Goal: Information Seeking & Learning: Learn about a topic

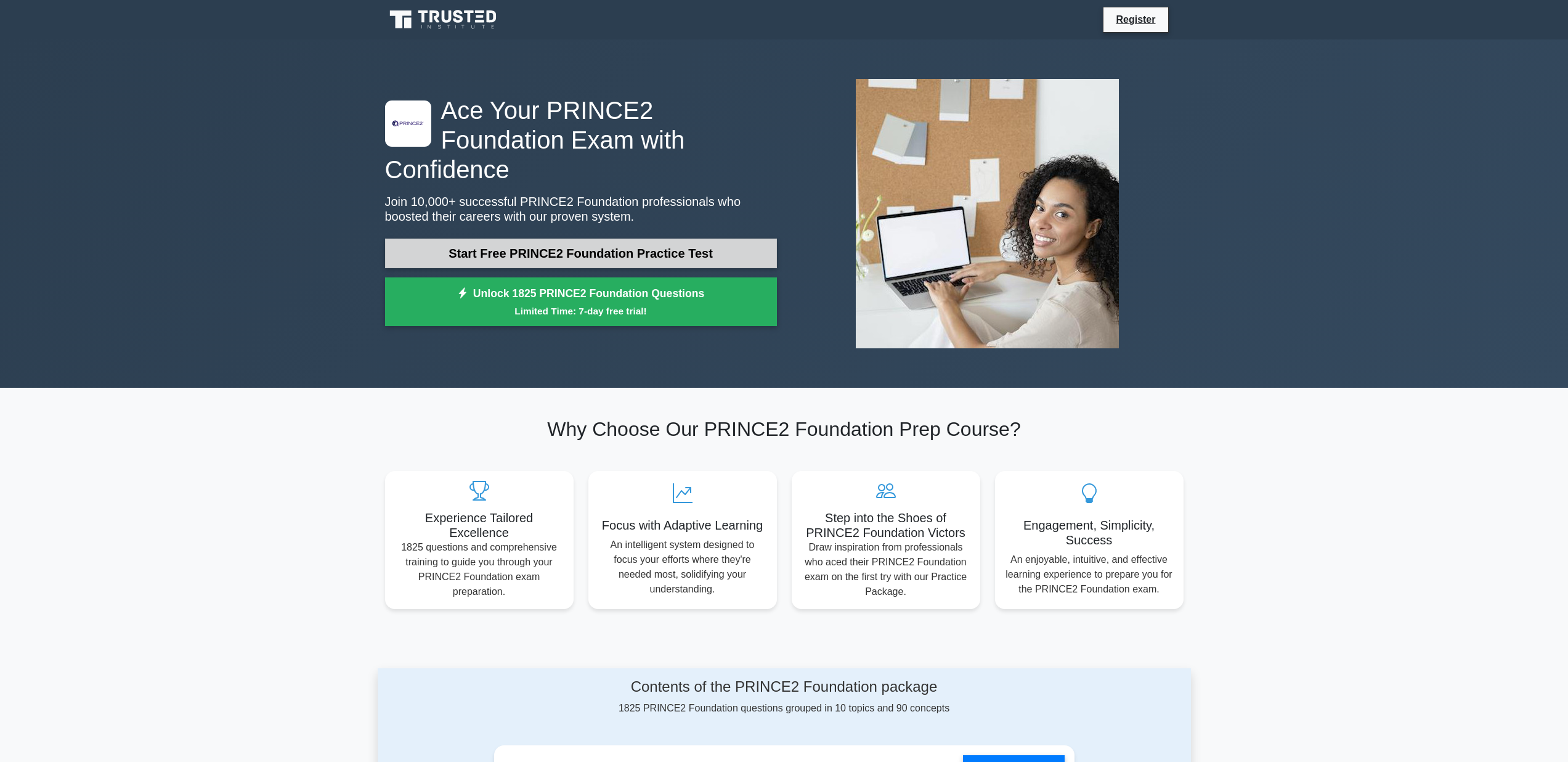
click at [567, 239] on link "Start Free PRINCE2 Foundation Practice Test" at bounding box center [581, 254] width 392 height 30
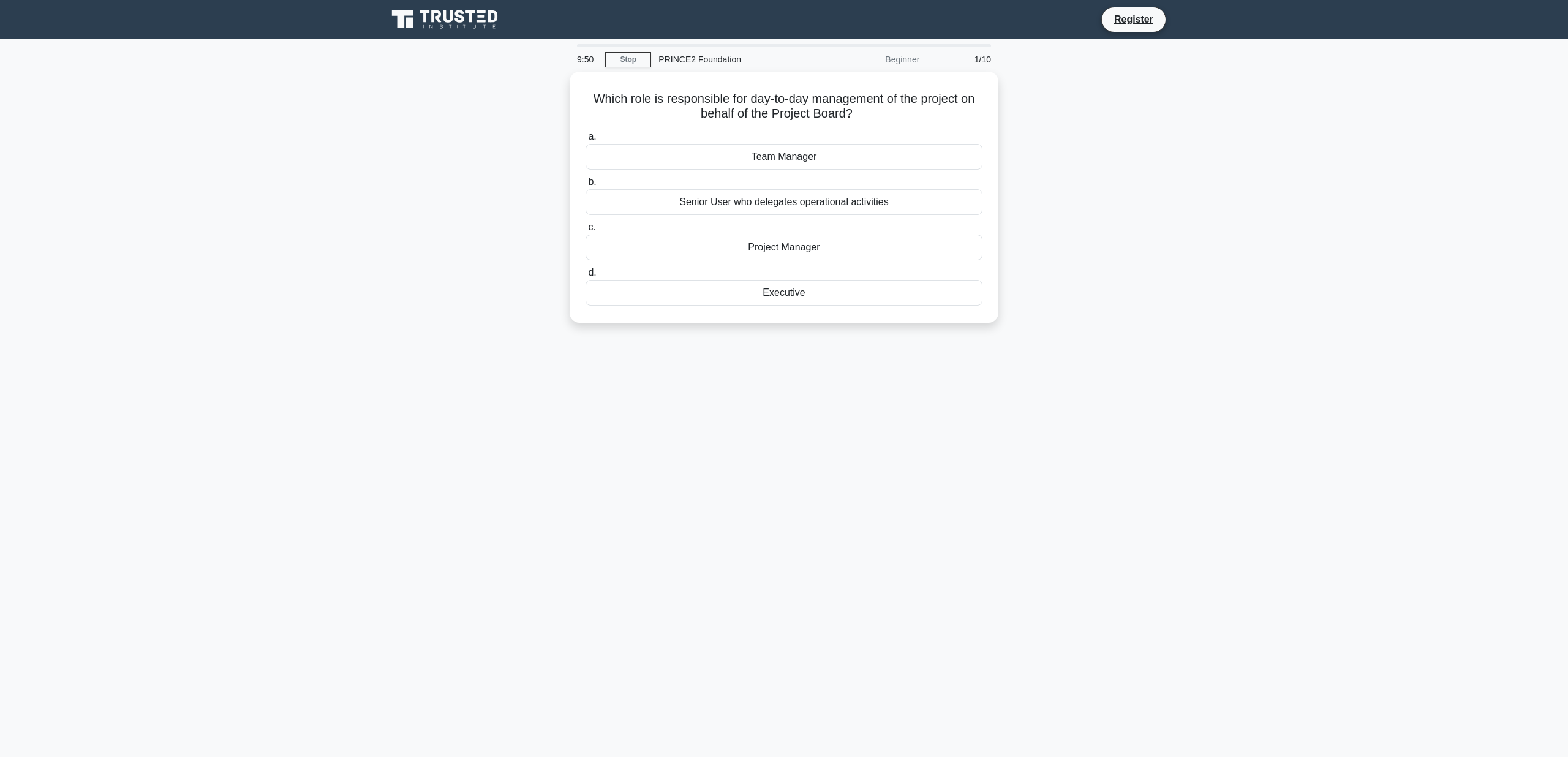
drag, startPoint x: 968, startPoint y: 463, endPoint x: 960, endPoint y: 457, distance: 10.0
click at [968, 462] on div "9:50 Stop PRINCE2 Foundation Beginner 1/10 Which role is responsible for day-to…" at bounding box center [784, 350] width 809 height 612
click at [798, 245] on div "Project Manager" at bounding box center [784, 244] width 397 height 26
click at [586, 228] on input "c. Project Manager" at bounding box center [586, 224] width 0 height 8
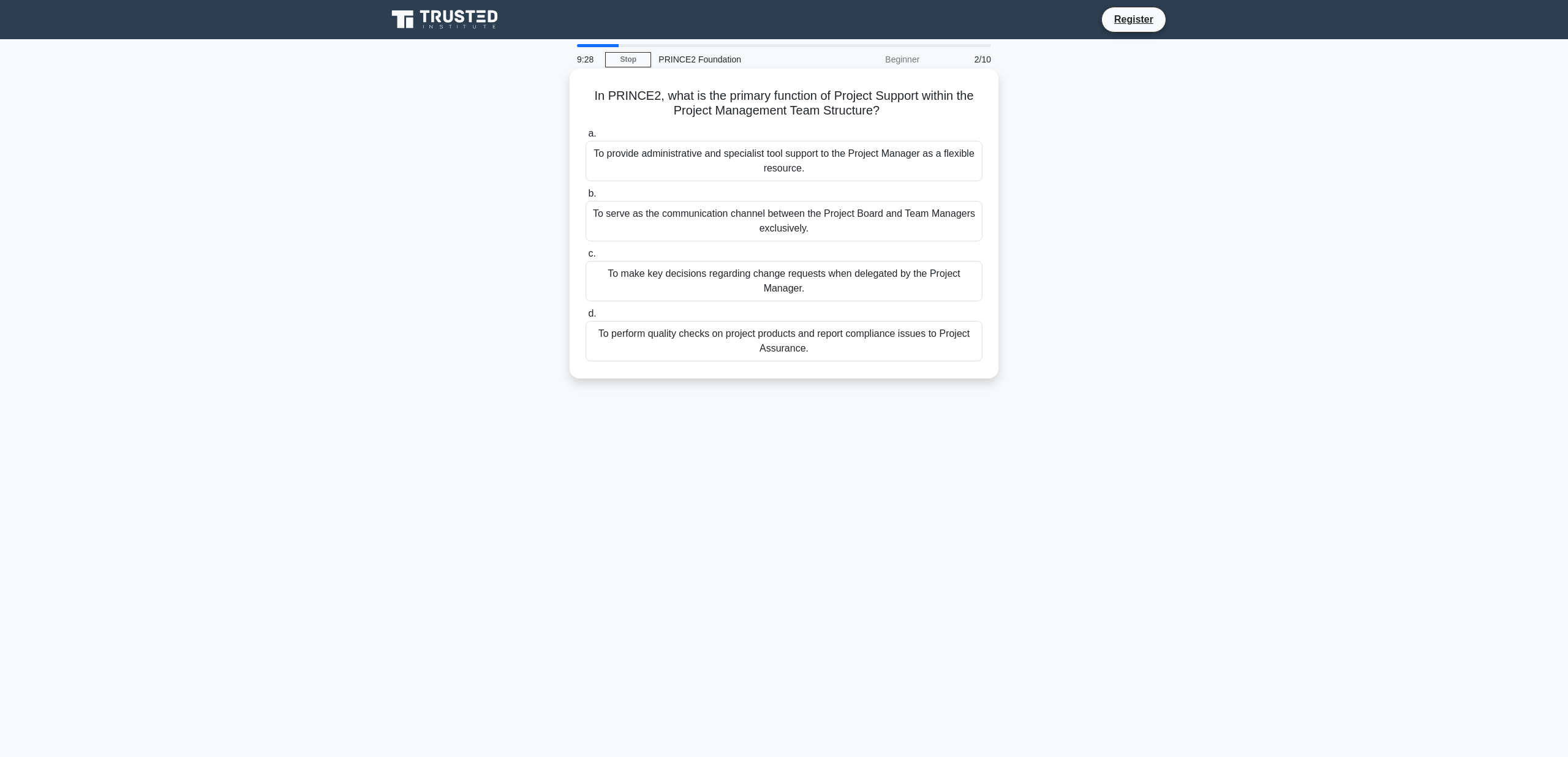
click at [744, 164] on div "To provide administrative and specialist tool support to the Project Manager as…" at bounding box center [784, 161] width 397 height 40
click at [586, 138] on input "a. To provide administrative and specialist tool support to the Project Manager…" at bounding box center [586, 134] width 0 height 8
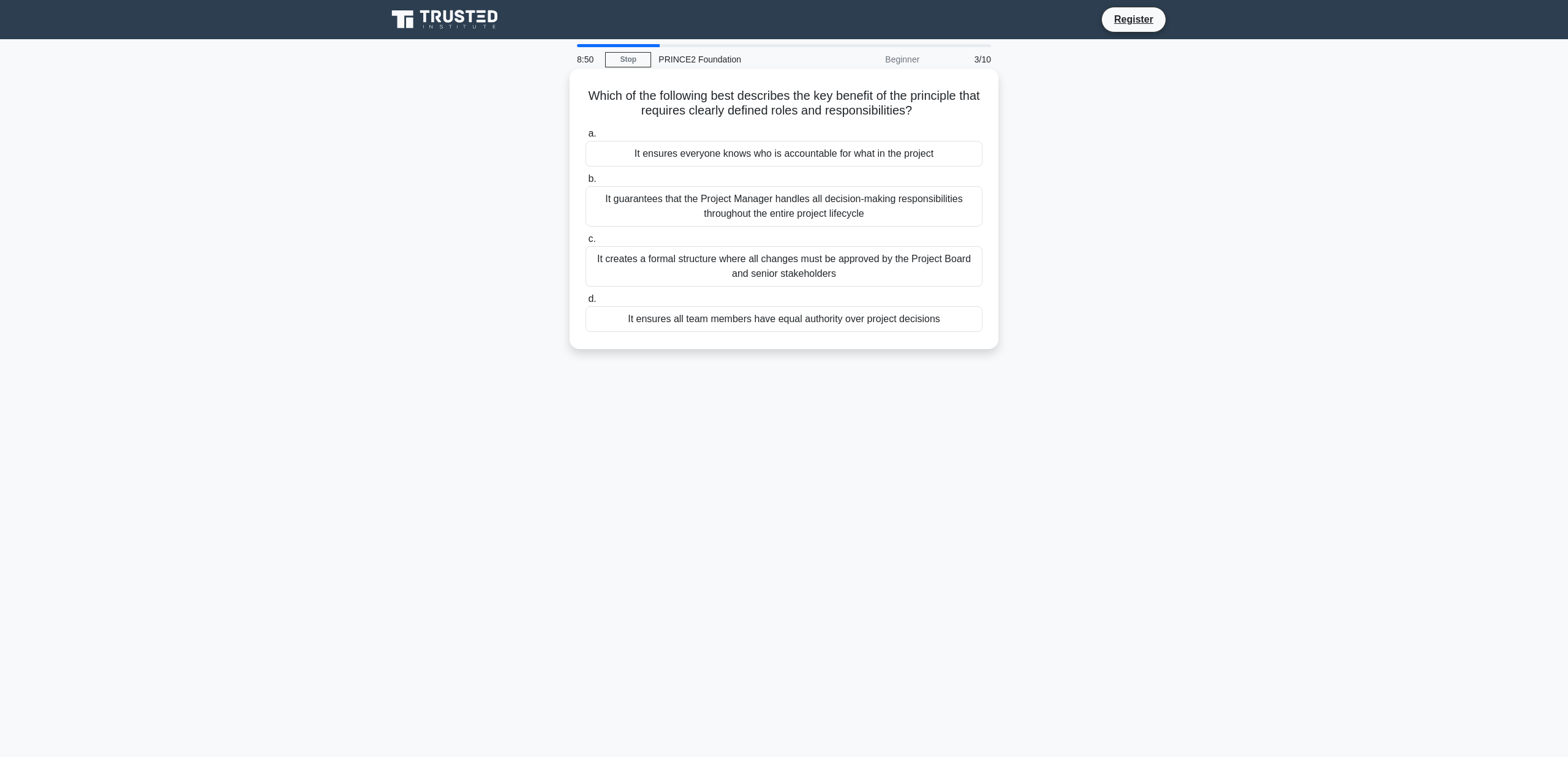
click at [674, 106] on h5 "Which of the following best describes the key benefit of the principle that req…" at bounding box center [784, 103] width 399 height 31
copy div "Which of the following best describes the key benefit of the principle that req…"
click at [787, 151] on div "It ensures everyone knows who is accountable for what in the project" at bounding box center [784, 154] width 397 height 26
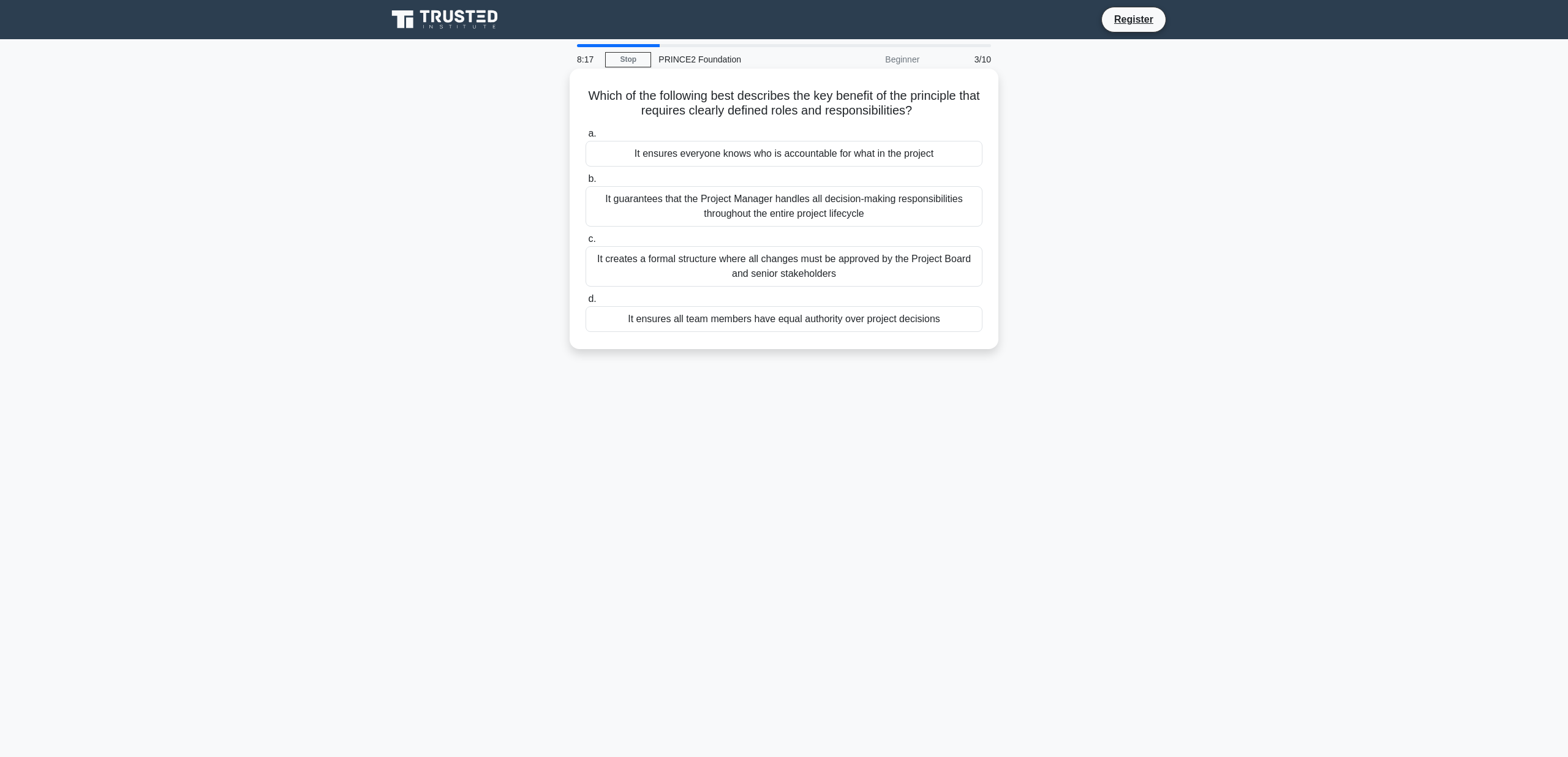
click at [586, 138] on input "a. It ensures everyone knows who is accountable for what in the project" at bounding box center [586, 134] width 0 height 8
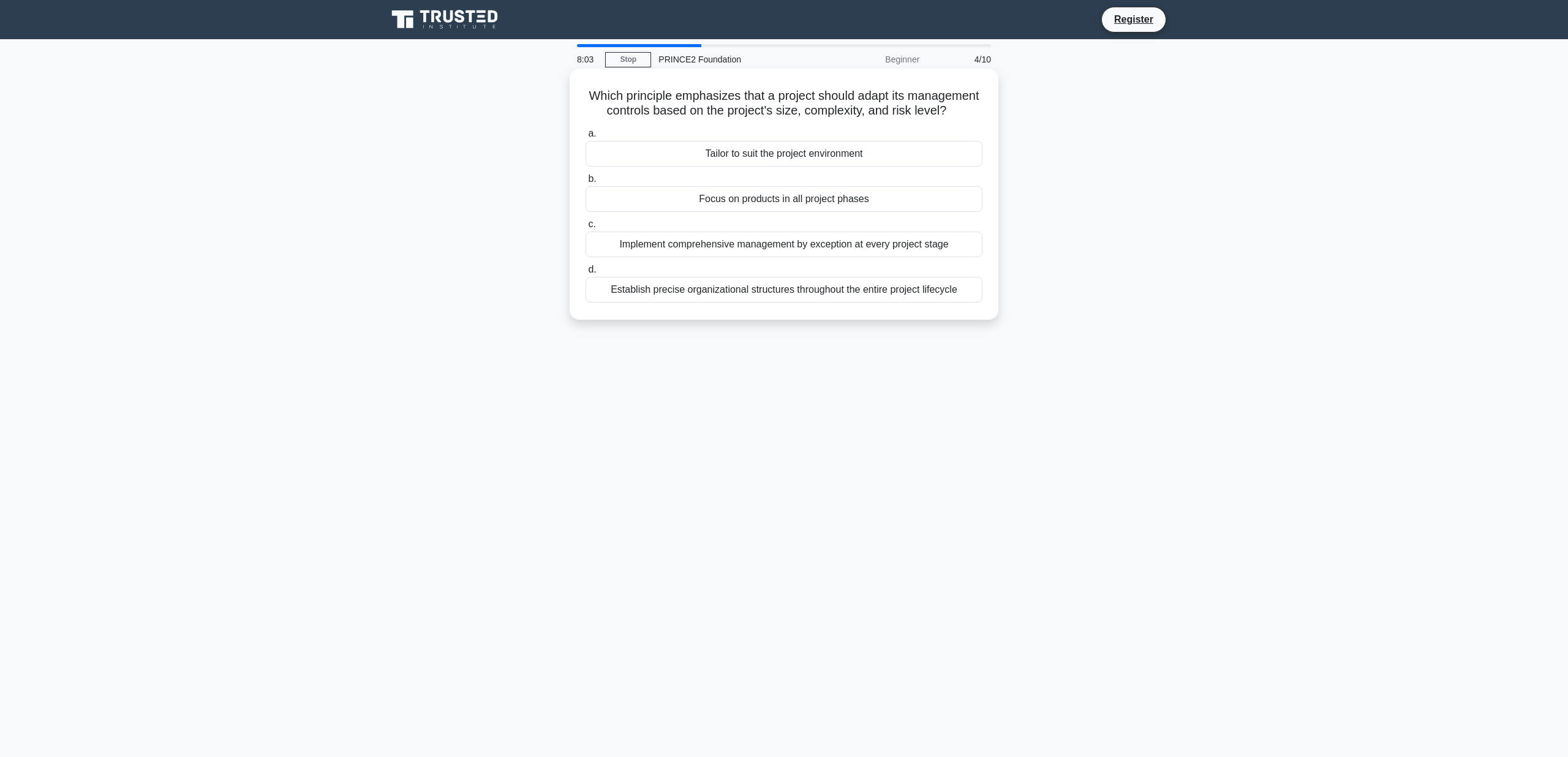
click at [786, 106] on h5 "Which principle emphasizes that a project should adapt its management controls …" at bounding box center [784, 103] width 399 height 31
click at [788, 105] on h5 "Which principle emphasizes that a project should adapt its management controls …" at bounding box center [784, 103] width 399 height 31
click at [791, 103] on h5 "Which principle emphasizes that a project should adapt its management controls …" at bounding box center [784, 103] width 399 height 31
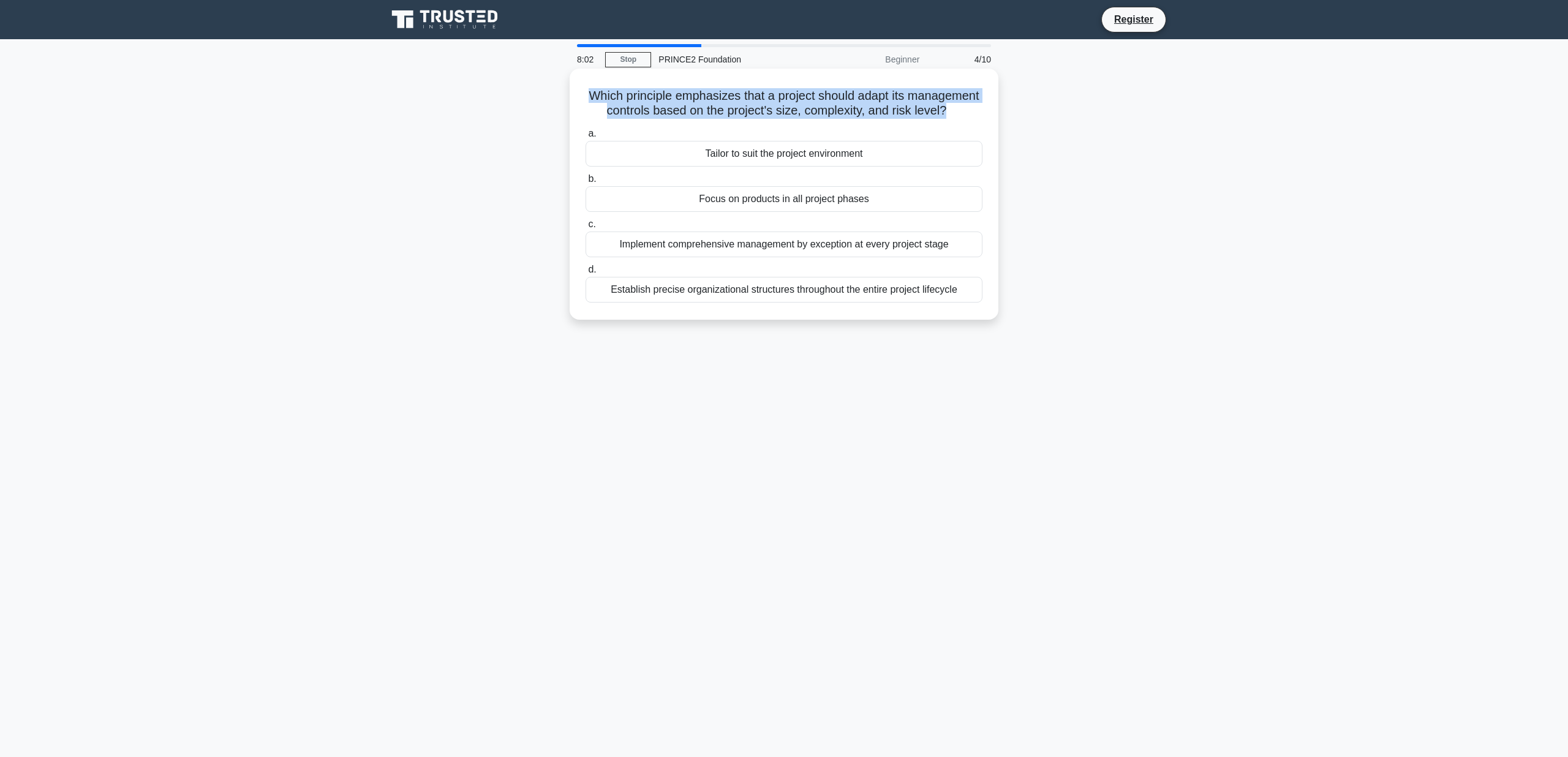
click at [792, 103] on h5 "Which principle emphasizes that a project should adapt its management controls …" at bounding box center [784, 103] width 399 height 31
copy div "Which principle emphasizes that a project should adapt its management controls …"
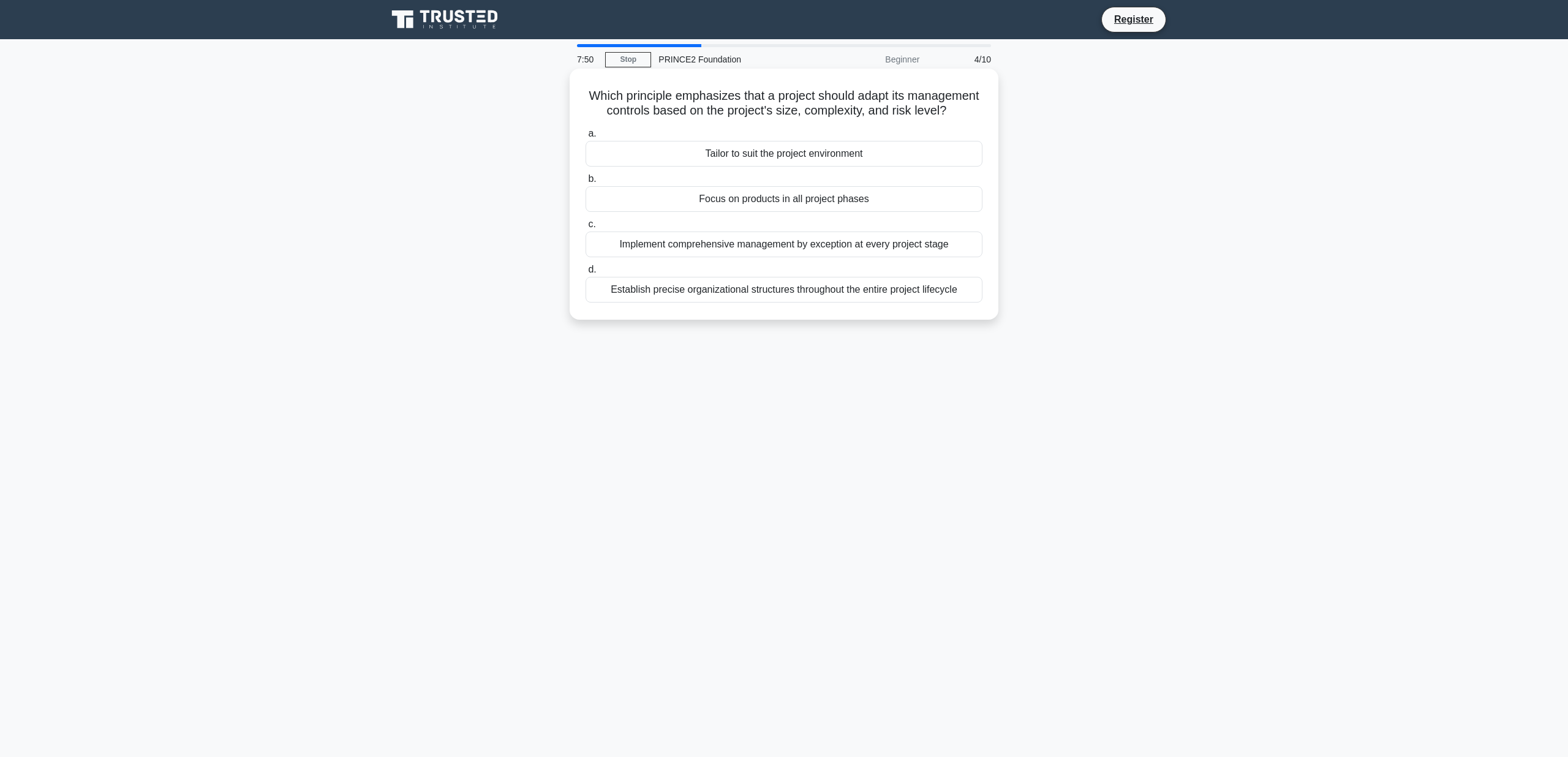
click at [819, 156] on div "Tailor to suit the project environment" at bounding box center [784, 154] width 397 height 26
click at [586, 138] on input "a. Tailor to suit the project environment" at bounding box center [586, 134] width 0 height 8
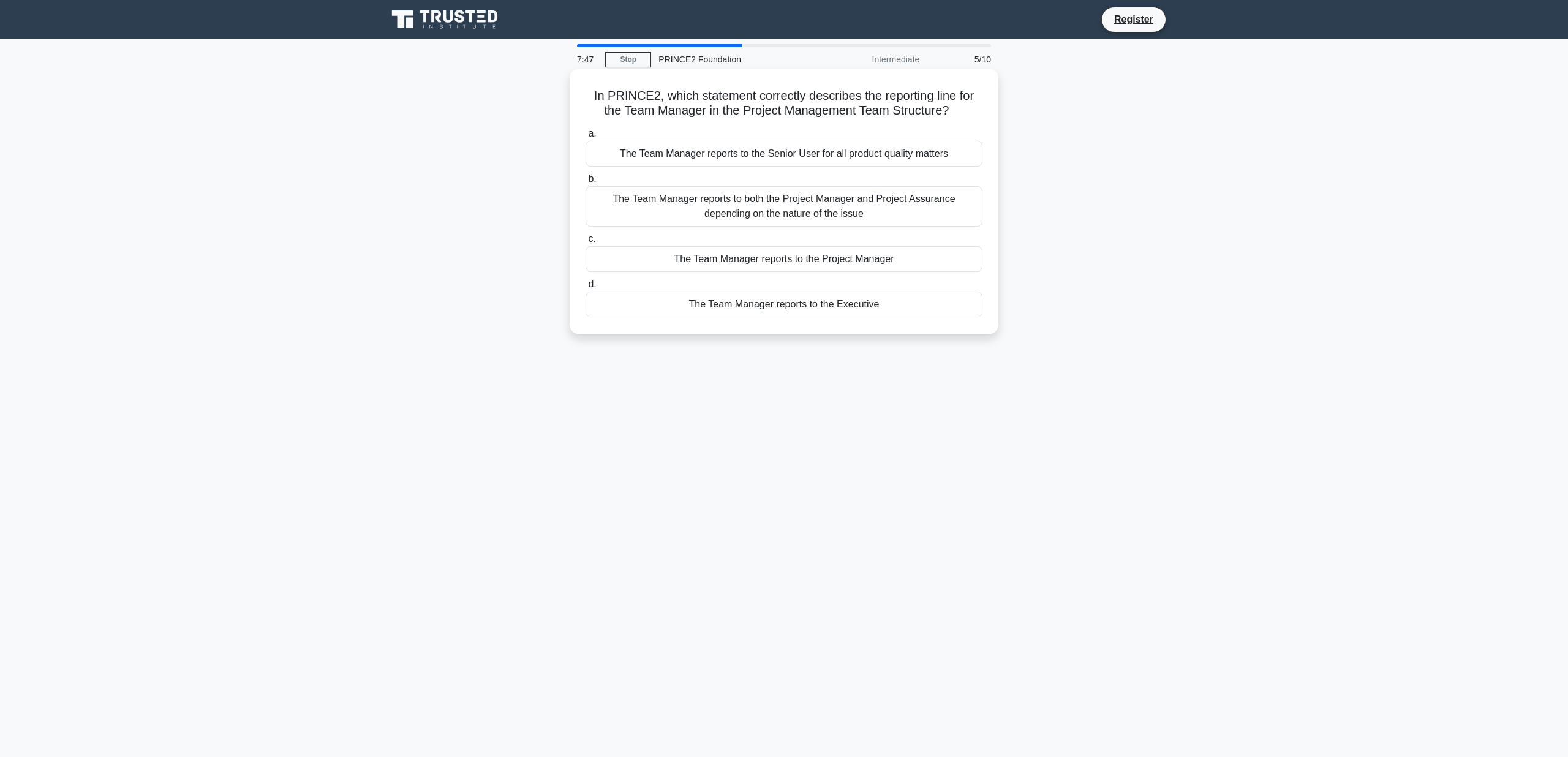
click at [703, 99] on h5 "In PRINCE2, which statement correctly describes the reporting line for the Team…" at bounding box center [784, 103] width 399 height 31
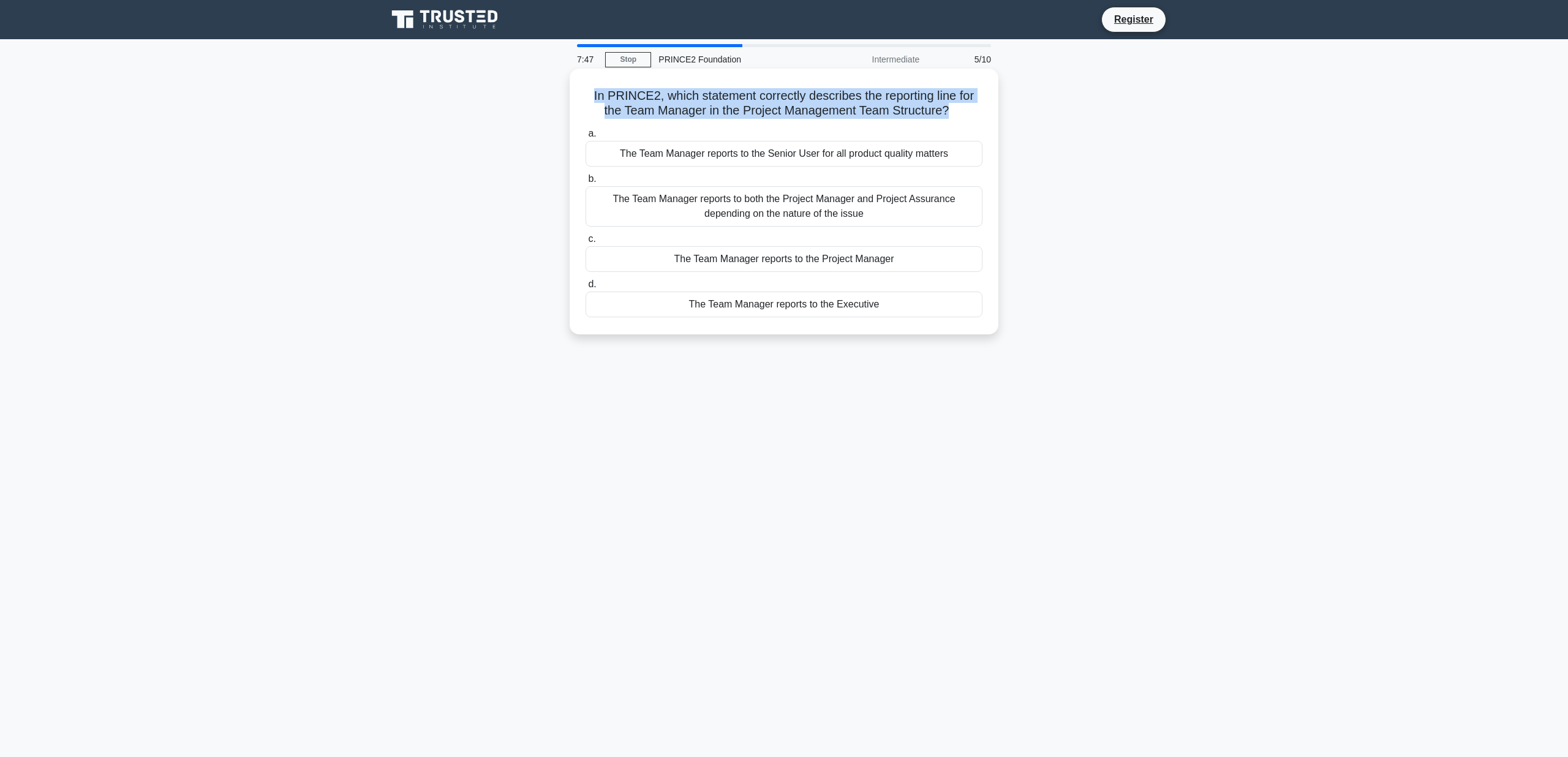
click at [703, 99] on h5 "In PRINCE2, which statement correctly describes the reporting line for the Team…" at bounding box center [784, 103] width 399 height 31
copy div "In PRINCE2, which statement correctly describes the reporting line for the Team…"
click at [808, 408] on div "7:34 Stop PRINCE2 Foundation Intermediate 5/10 In PRINCE2, which statement corr…" at bounding box center [784, 350] width 809 height 612
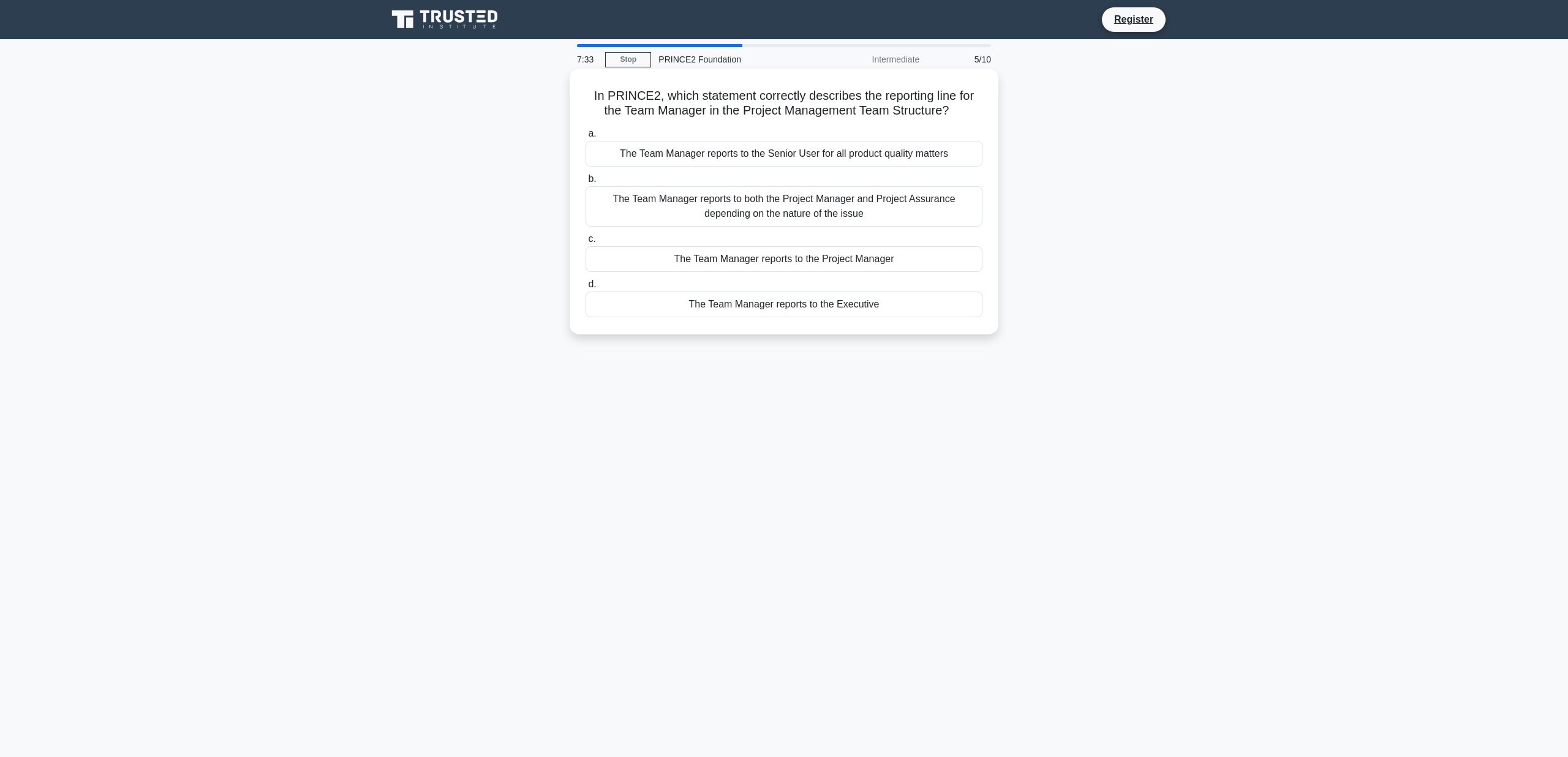
click at [814, 260] on div "The Team Manager reports to the Project Manager" at bounding box center [784, 259] width 397 height 26
click at [586, 243] on input "c. The Team Manager reports to the Project Manager" at bounding box center [586, 239] width 0 height 8
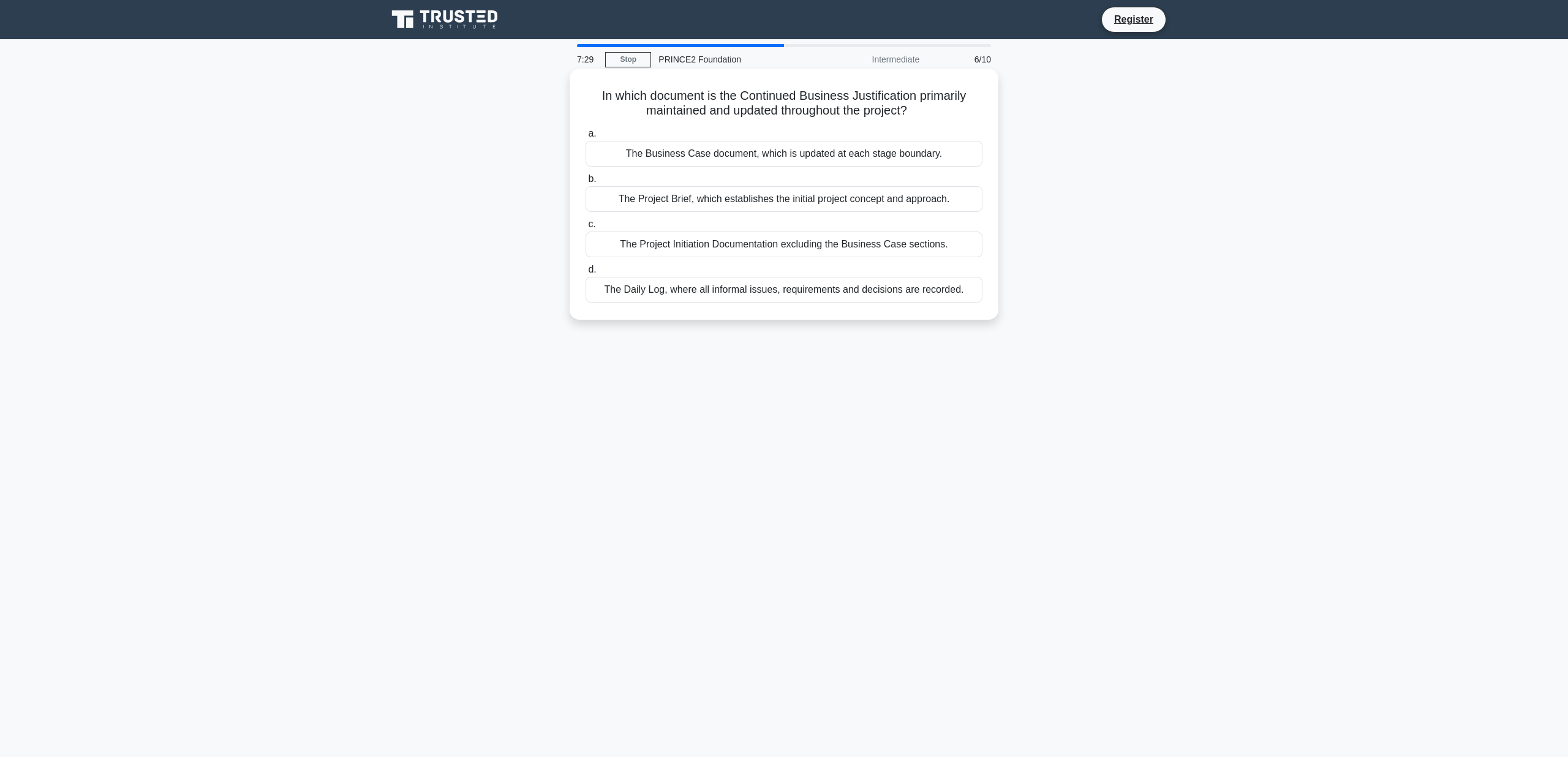
click at [899, 100] on h5 "In which document is the Continued Business Justification primarily maintained …" at bounding box center [784, 103] width 399 height 31
copy div "In which document is the Continued Business Justification primarily maintained …"
click at [696, 157] on div "The Business Case document, which is updated at each stage boundary." at bounding box center [784, 154] width 397 height 26
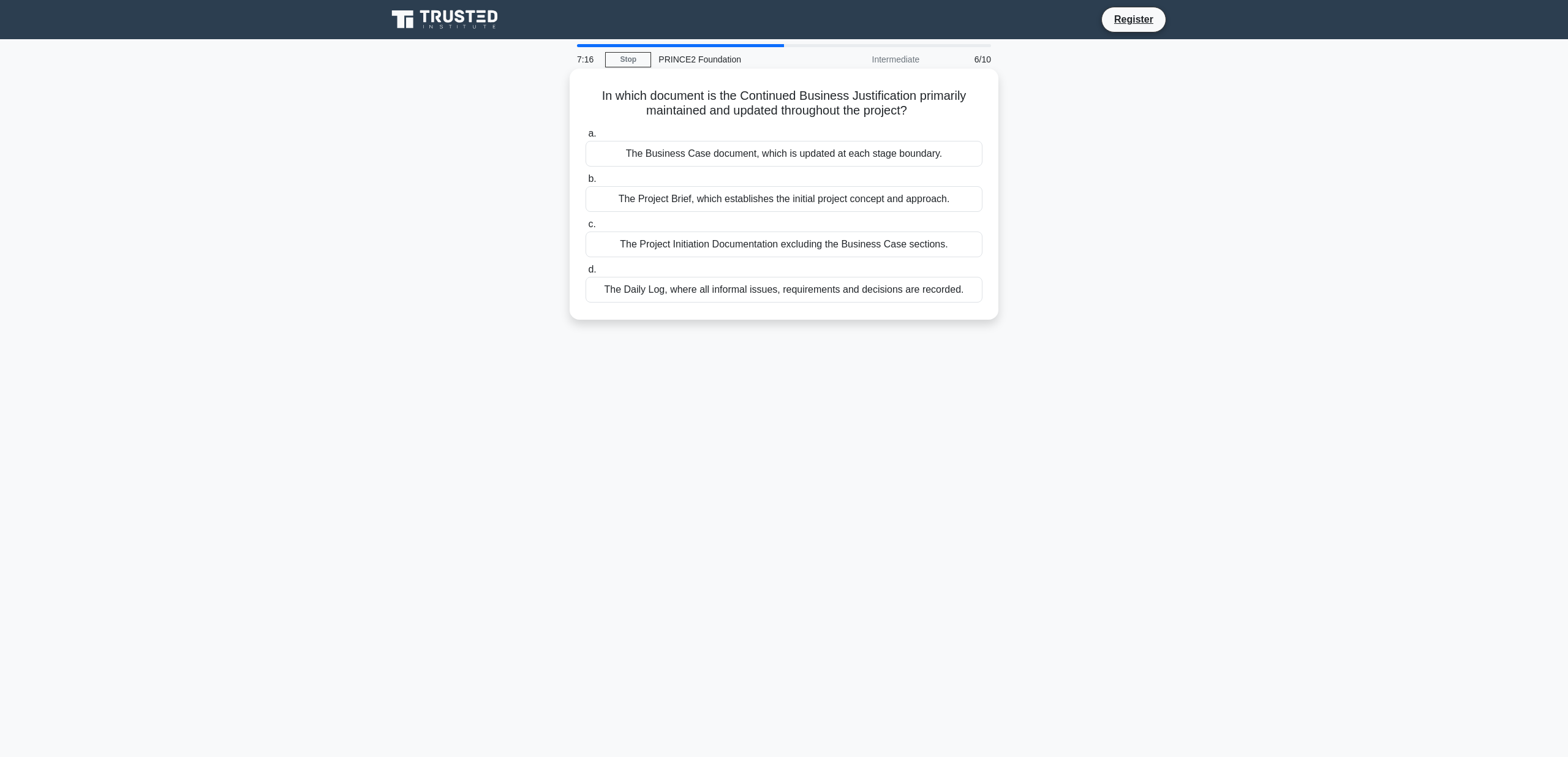
click at [586, 138] on input "a. The Business Case document, which is updated at each stage boundary." at bounding box center [586, 134] width 0 height 8
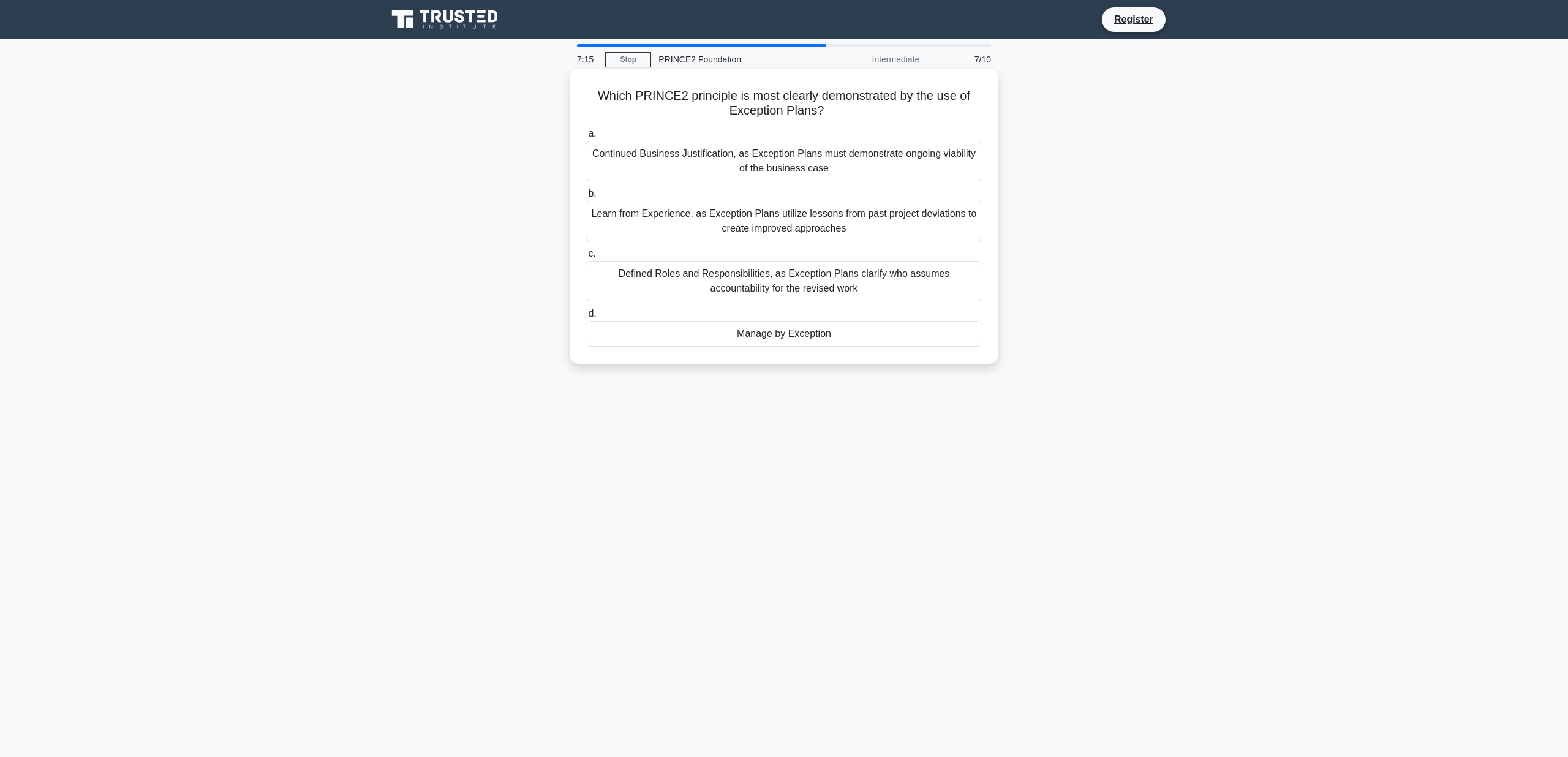
click at [757, 95] on h5 "Which PRINCE2 principle is most clearly demonstrated by the use of Exception Pl…" at bounding box center [784, 103] width 399 height 31
copy div "Which PRINCE2 principle is most clearly demonstrated by the use of Exception Pl…"
click at [804, 336] on div "Manage by Exception" at bounding box center [784, 334] width 397 height 26
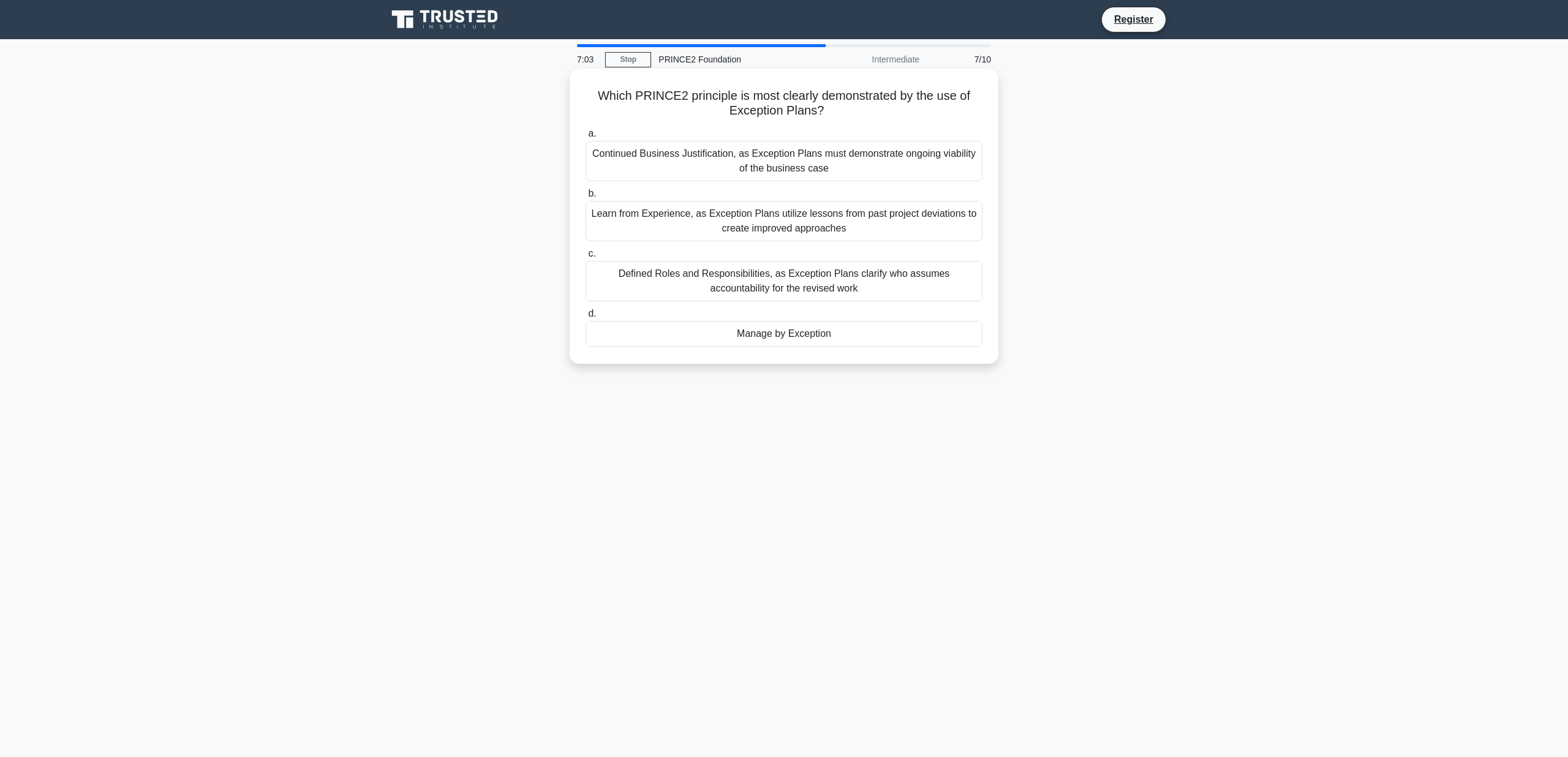
click at [586, 317] on input "d. Manage by Exception" at bounding box center [586, 314] width 0 height 8
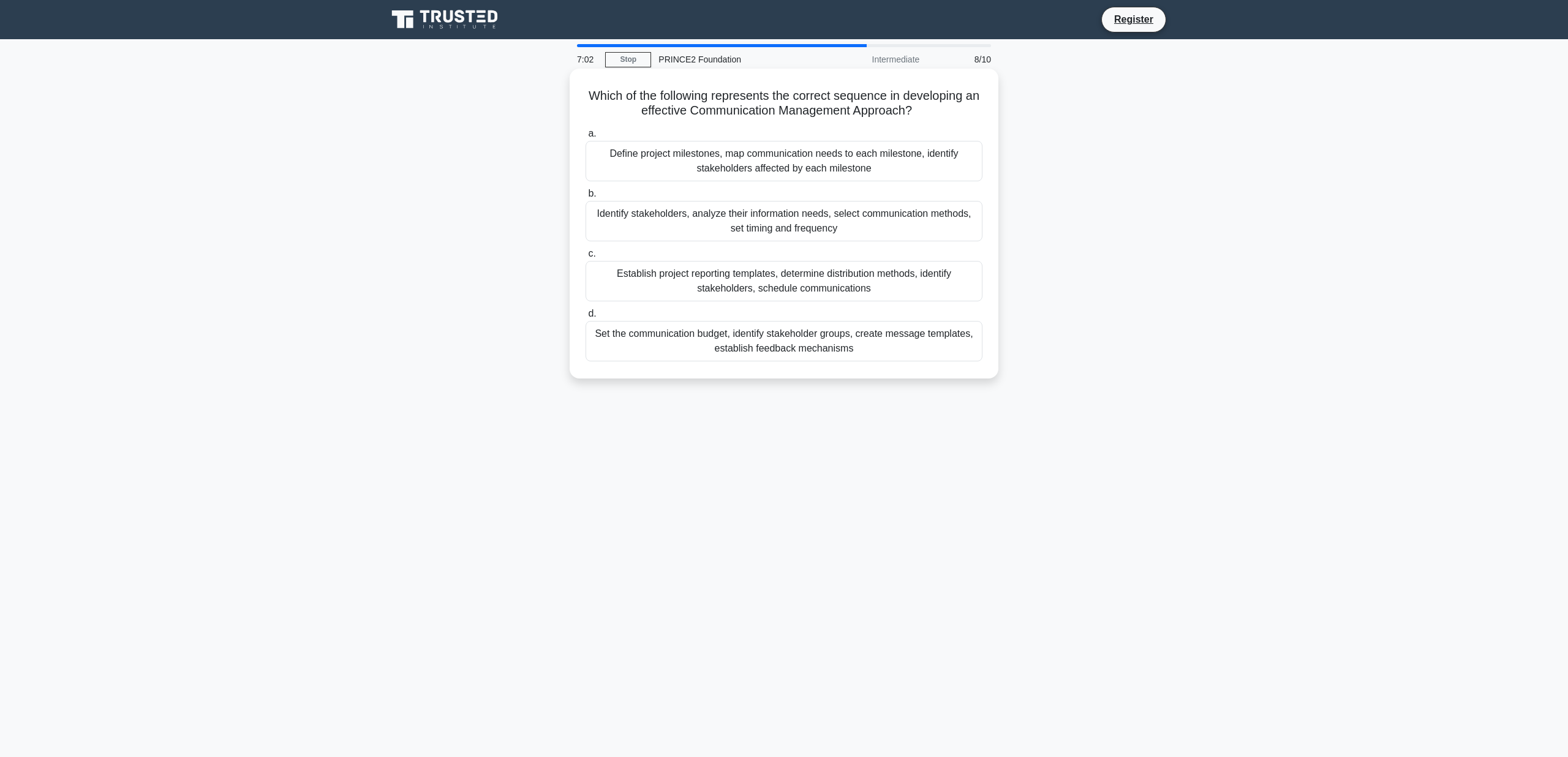
click at [708, 107] on h5 "Which of the following represents the correct sequence in developing an effecti…" at bounding box center [784, 103] width 399 height 31
copy div "Which of the following represents the correct sequence in developing an effecti…"
click at [737, 221] on div "Identify stakeholders, analyze their information needs, select communication me…" at bounding box center [784, 220] width 397 height 40
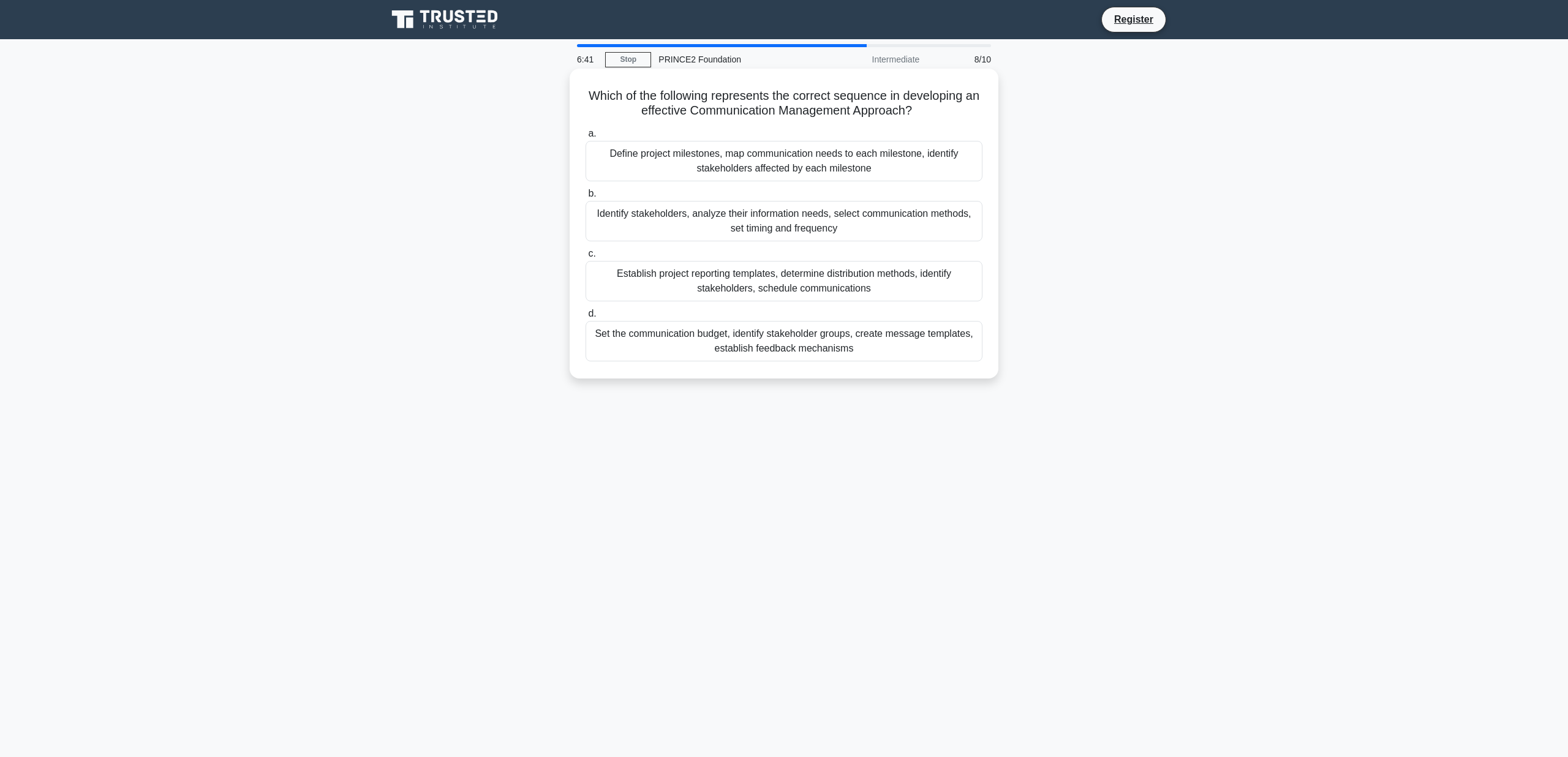
click at [586, 198] on input "b. Identify stakeholders, analyze their information needs, select communication…" at bounding box center [586, 193] width 0 height 8
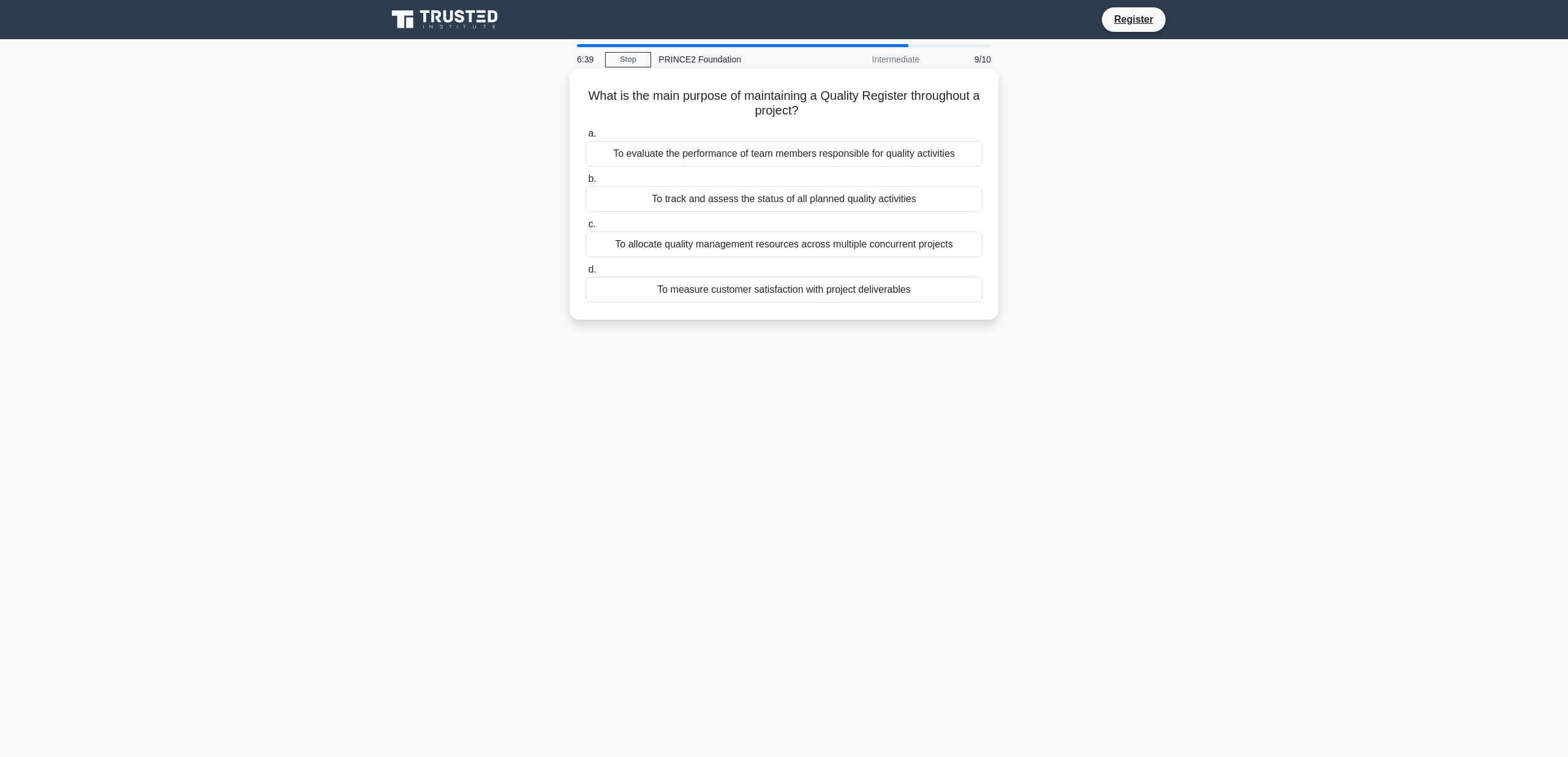
click at [771, 112] on h5 "What is the main purpose of maintaining a Quality Register throughout a project…" at bounding box center [784, 103] width 399 height 31
copy div "What is the main purpose of maintaining a Quality Register throughout a project…"
click at [762, 197] on div "To track and assess the status of all planned quality activities" at bounding box center [784, 199] width 397 height 26
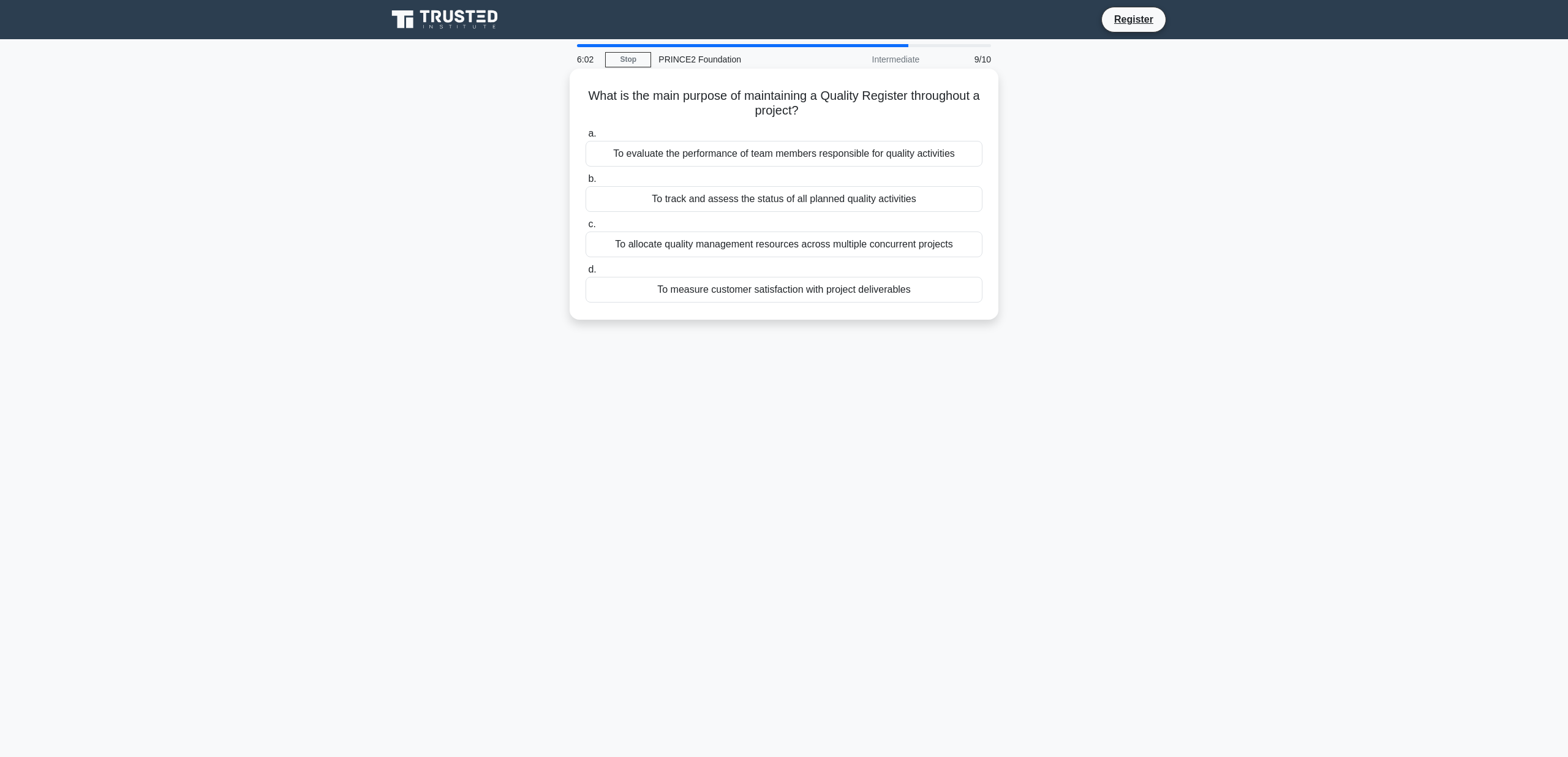
click at [586, 183] on input "b. To track and assess the status of all planned quality activities" at bounding box center [586, 179] width 0 height 8
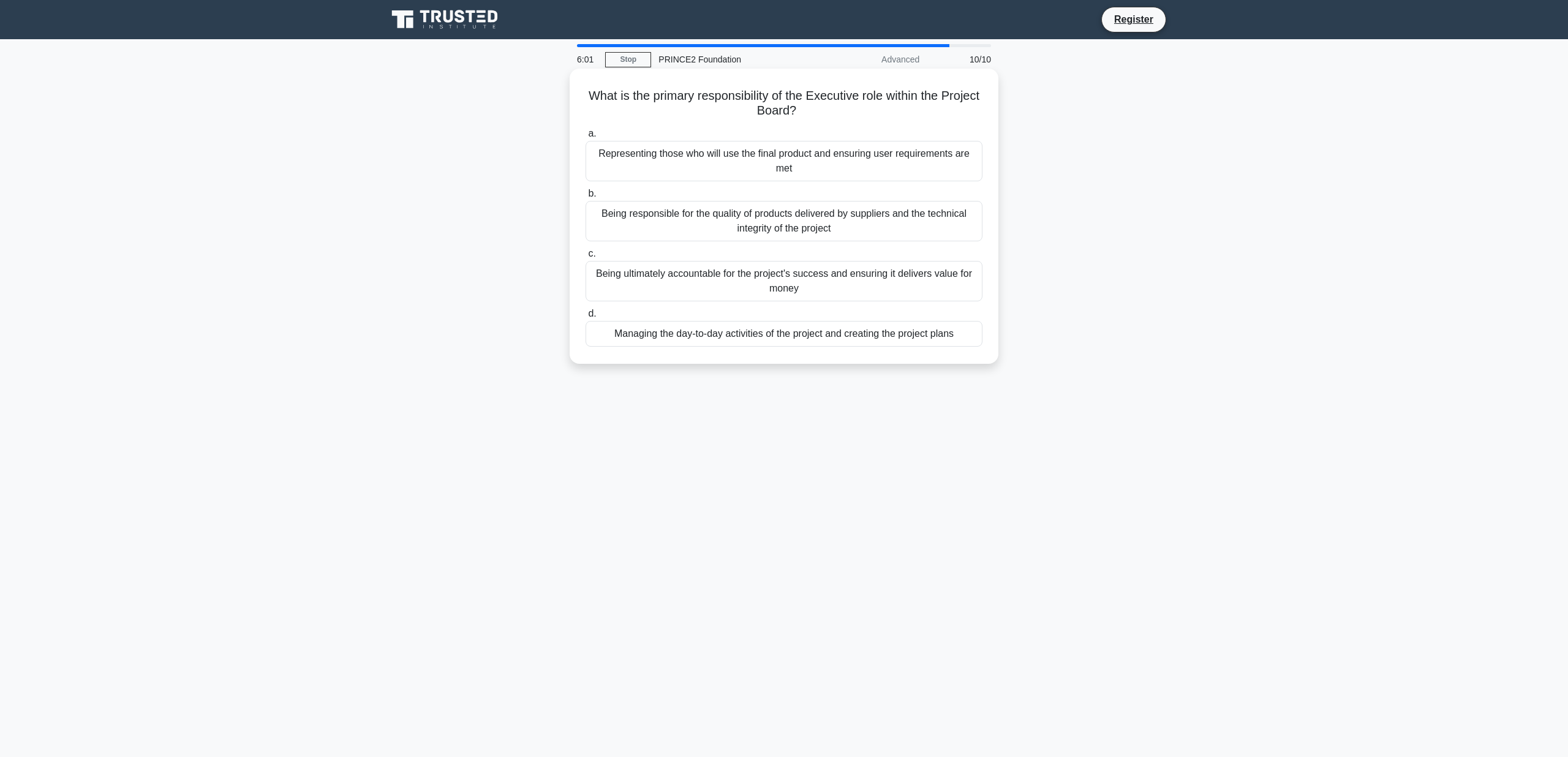
click at [786, 102] on h5 "What is the primary responsibility of the Executive role within the Project Boa…" at bounding box center [784, 103] width 399 height 31
copy div "What is the primary responsibility of the Executive role within the Project Boa…"
click at [804, 166] on div "Representing those who will use the final product and ensuring user requirement…" at bounding box center [784, 161] width 397 height 40
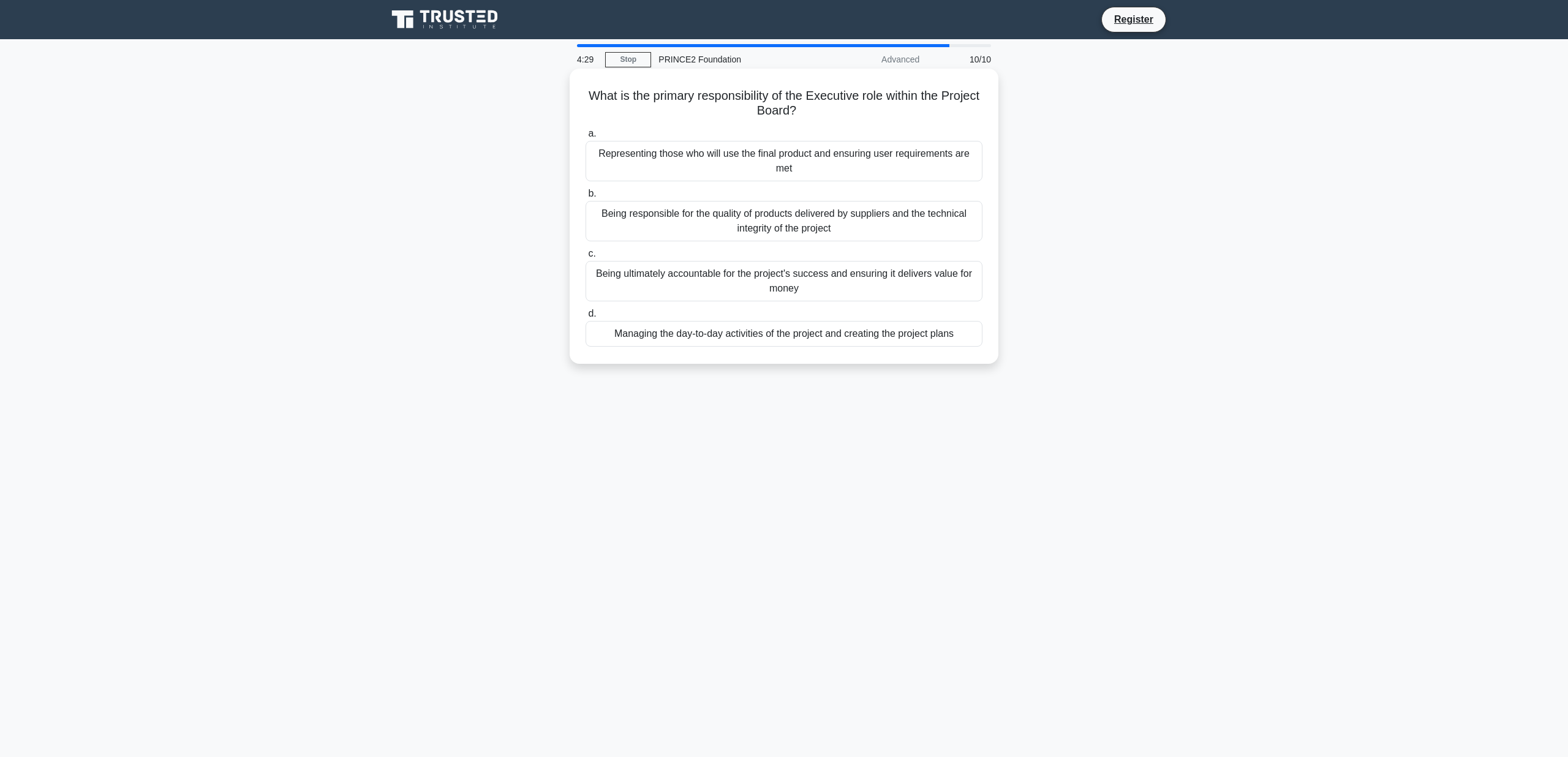
click at [586, 138] on input "a. Representing those who will use the final product and ensuring user requirem…" at bounding box center [586, 134] width 0 height 8
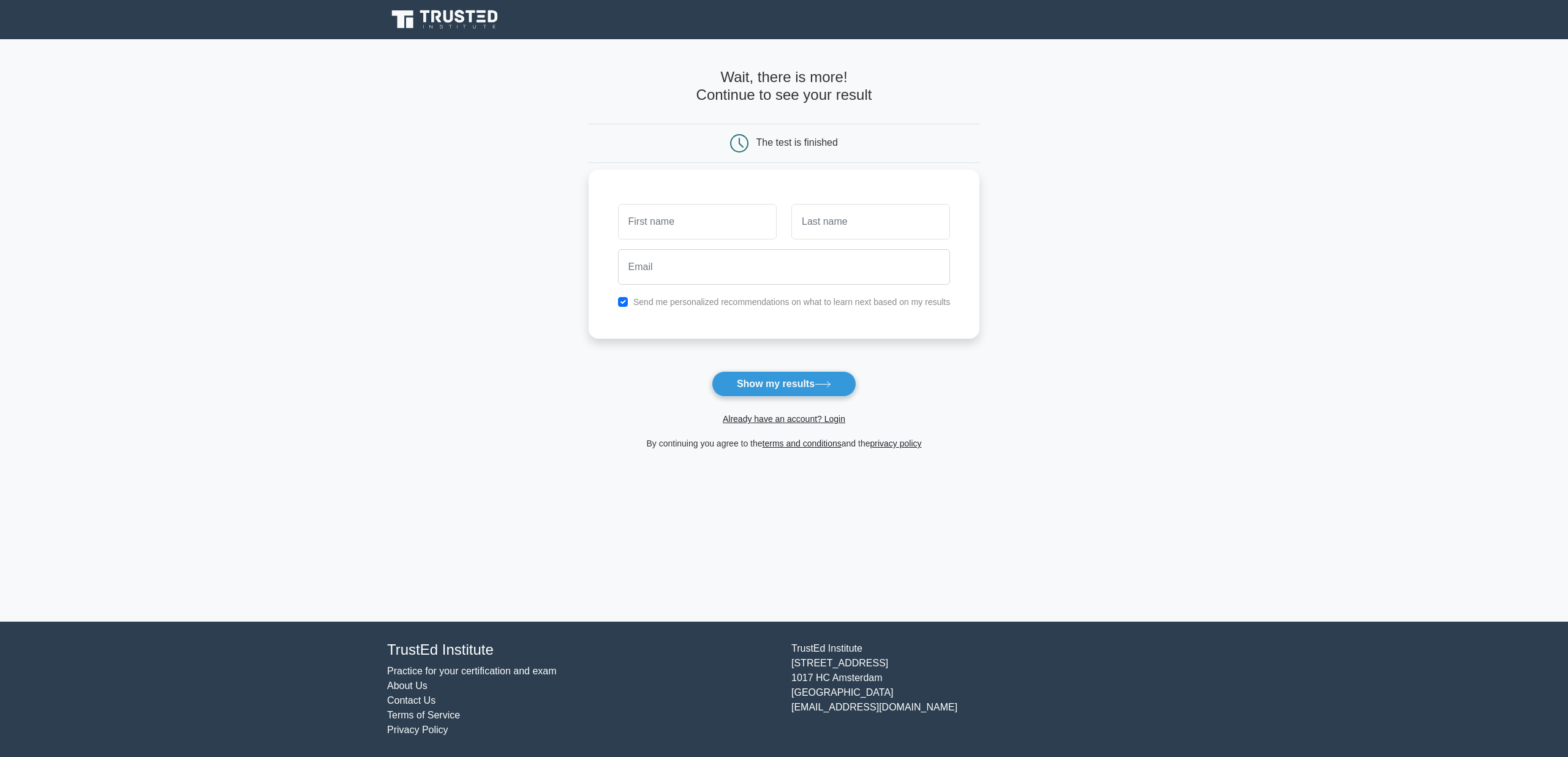
click at [696, 229] on input "text" at bounding box center [697, 221] width 159 height 35
click at [703, 218] on input "text" at bounding box center [697, 221] width 159 height 35
type input "vljjfdjl"
type input "fghsdhgfdshf"
type input "[EMAIL_ADDRESS][DOMAIN_NAME]"
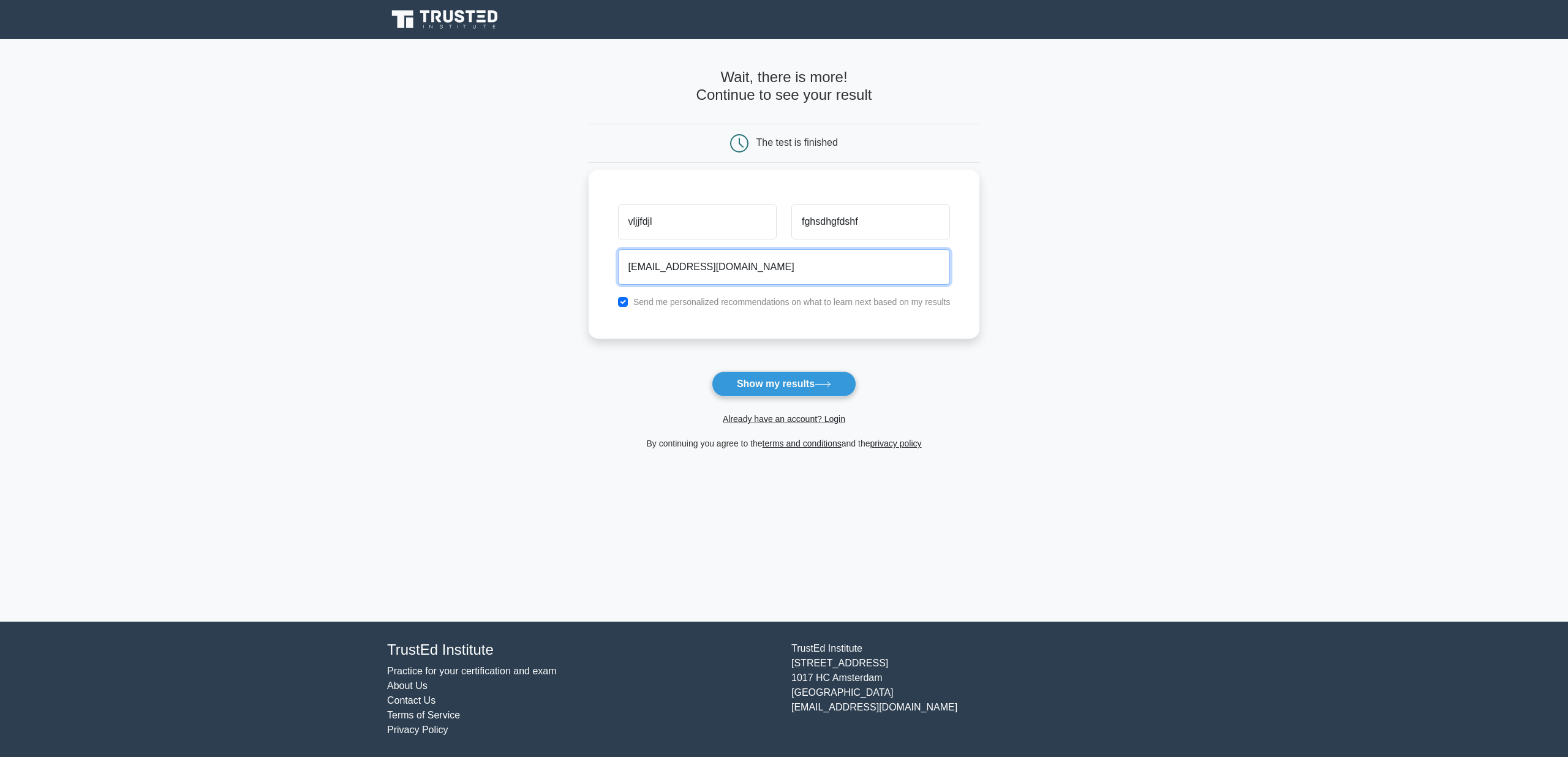
click at [712, 371] on button "Show my results" at bounding box center [784, 384] width 145 height 26
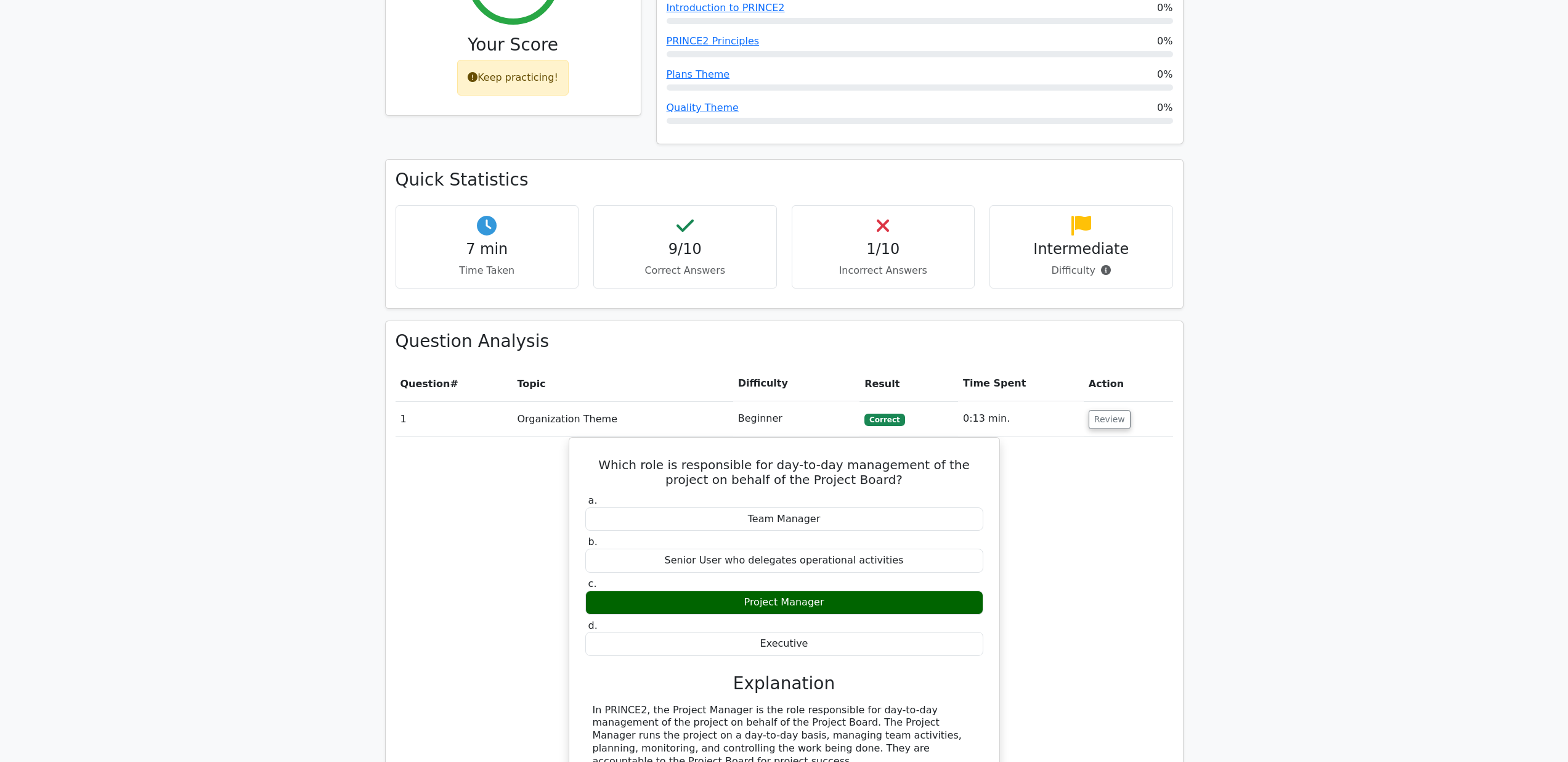
scroll to position [565, 0]
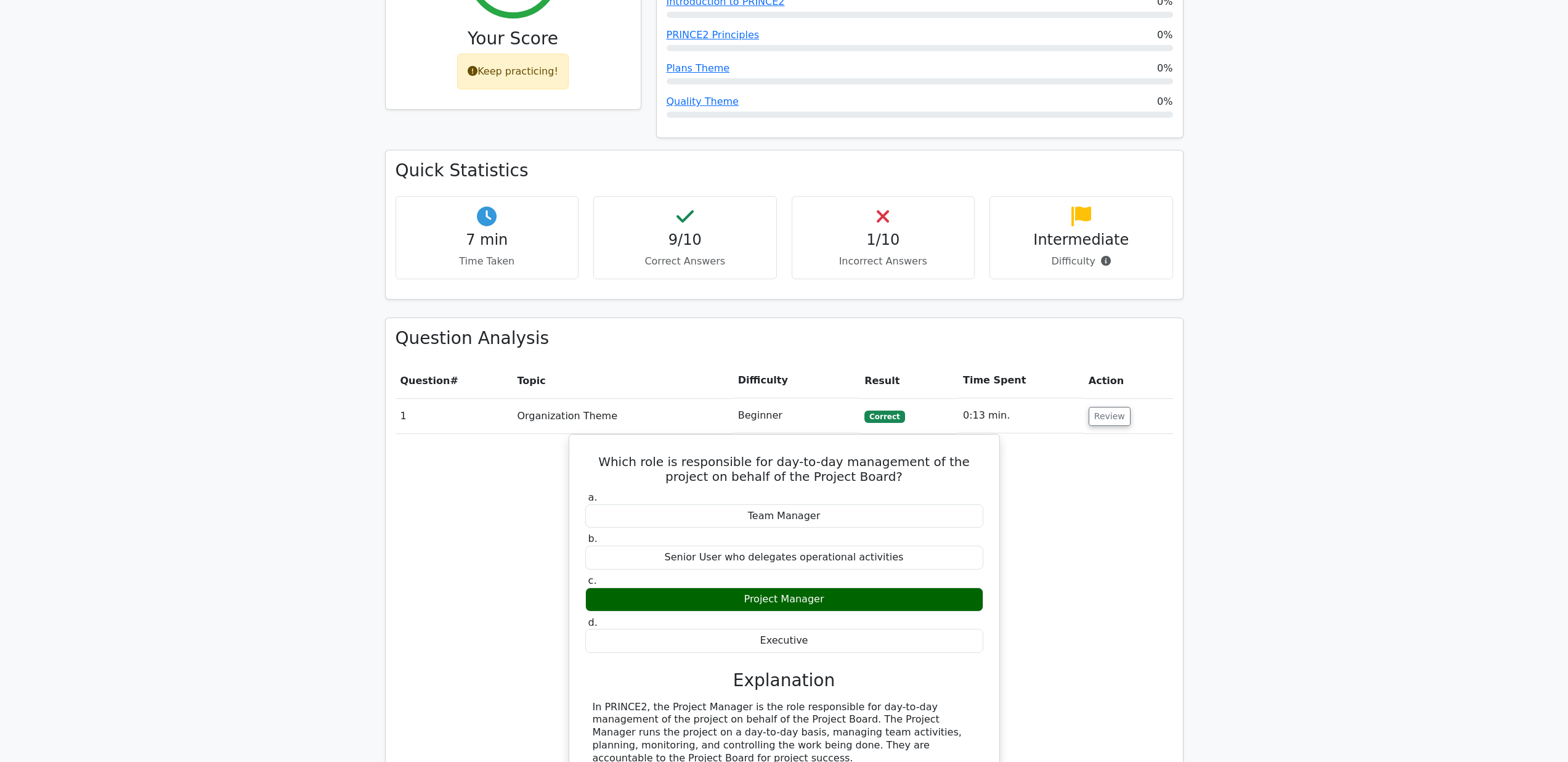
click at [898, 198] on div "1/10 Incorrect Answers" at bounding box center [883, 237] width 184 height 83
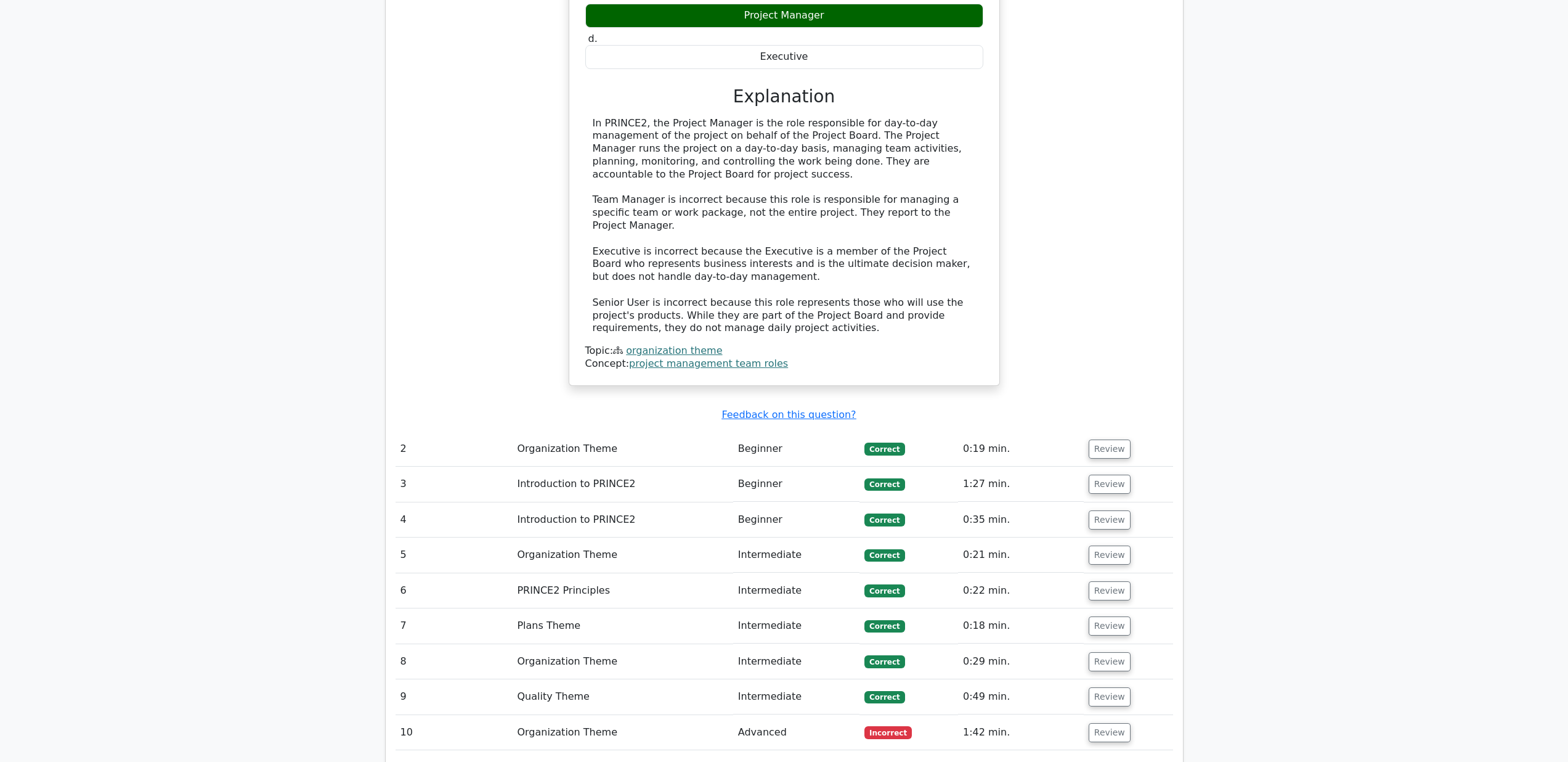
scroll to position [1171, 0]
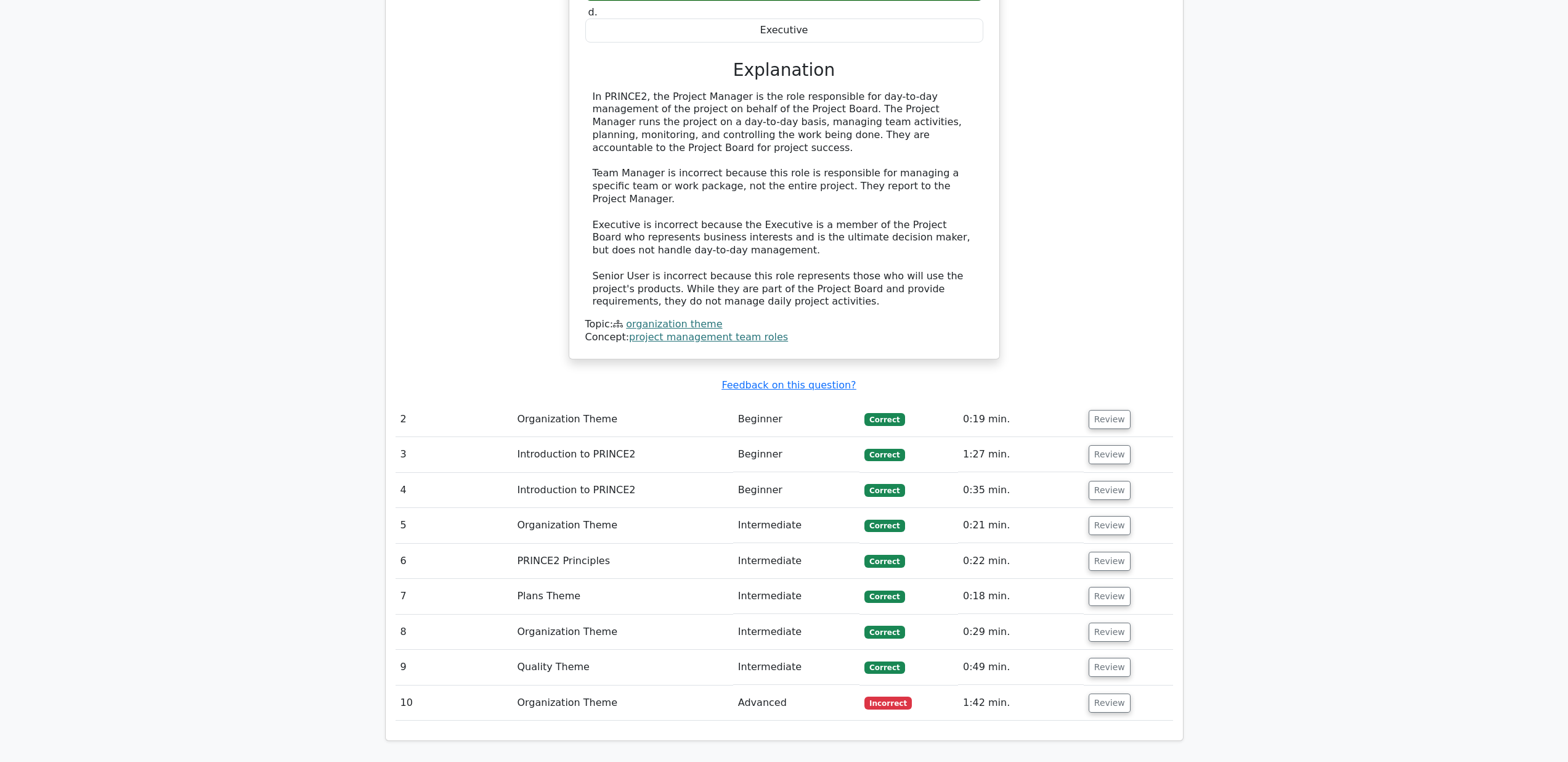
click at [553, 685] on td "Organization Theme" at bounding box center [622, 702] width 220 height 35
click at [763, 685] on td "Advanced" at bounding box center [796, 702] width 126 height 35
click at [1106, 693] on button "Review" at bounding box center [1109, 703] width 42 height 19
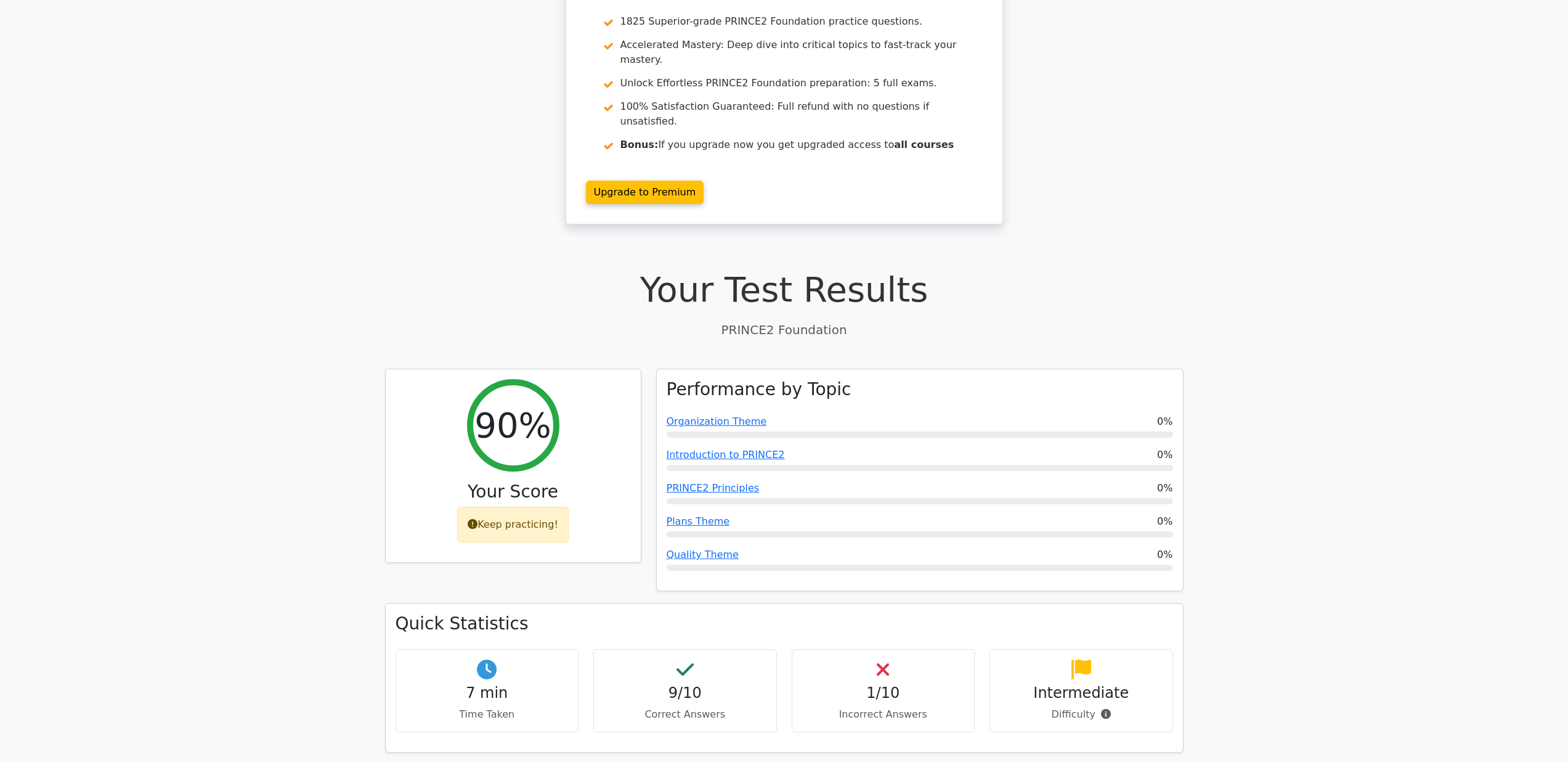
scroll to position [0, 0]
